Goal: Book appointment/travel/reservation

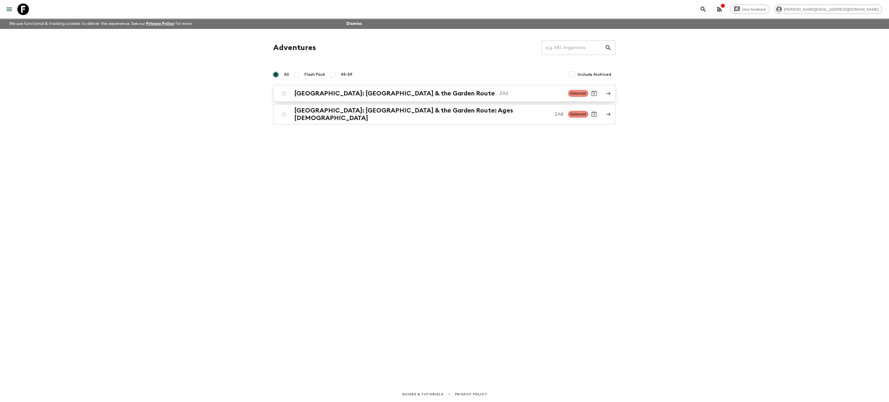
click at [380, 96] on h2 "[GEOGRAPHIC_DATA]: [GEOGRAPHIC_DATA] & the Garden Route" at bounding box center [394, 94] width 201 height 8
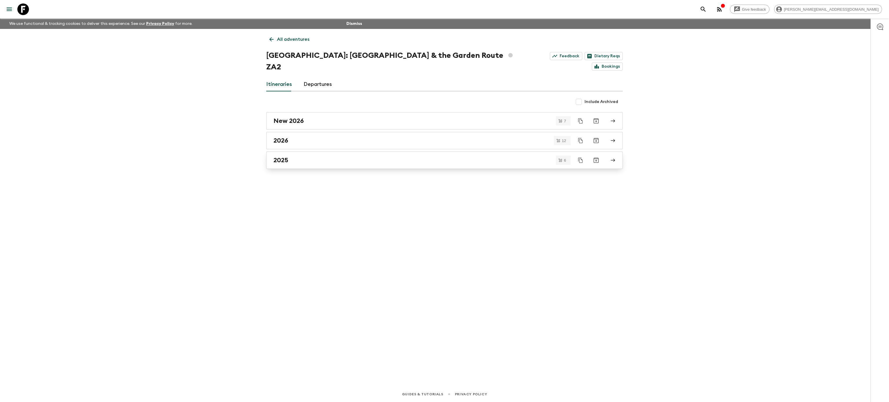
click at [365, 157] on div "2025" at bounding box center [439, 161] width 331 height 8
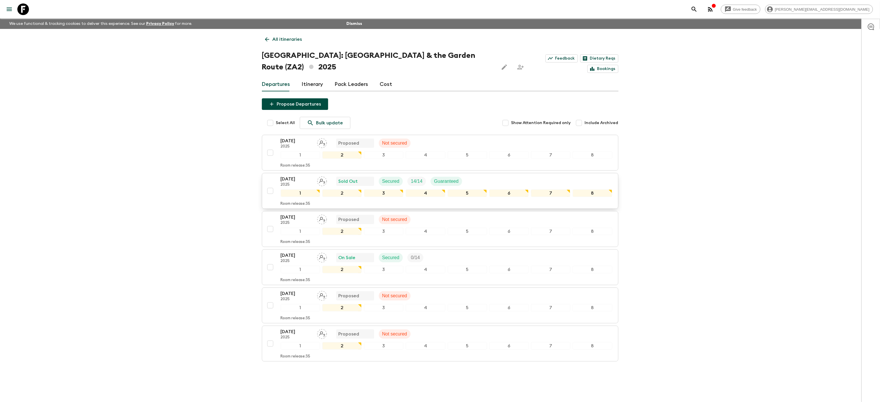
click at [513, 176] on div "[DATE] 2025 Sold Out Secured 14 / 14 Guaranteed" at bounding box center [447, 182] width 332 height 12
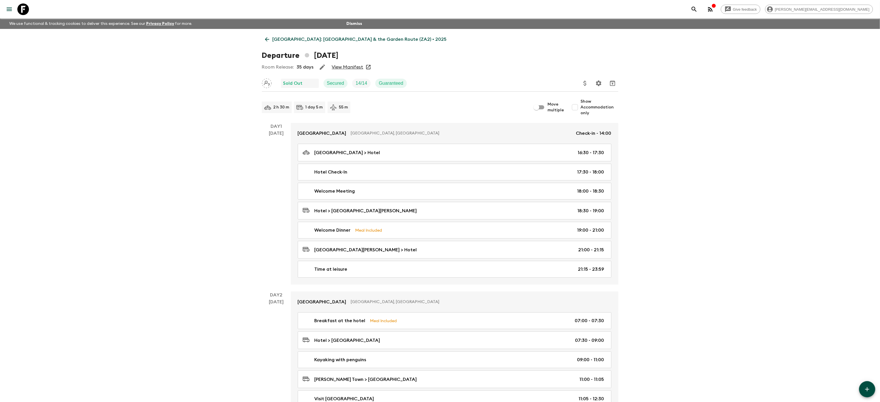
click at [348, 67] on link "View Manifest" at bounding box center [348, 67] width 32 height 6
click at [352, 65] on link "View Manifest" at bounding box center [348, 67] width 32 height 6
